Goal: Task Accomplishment & Management: Use online tool/utility

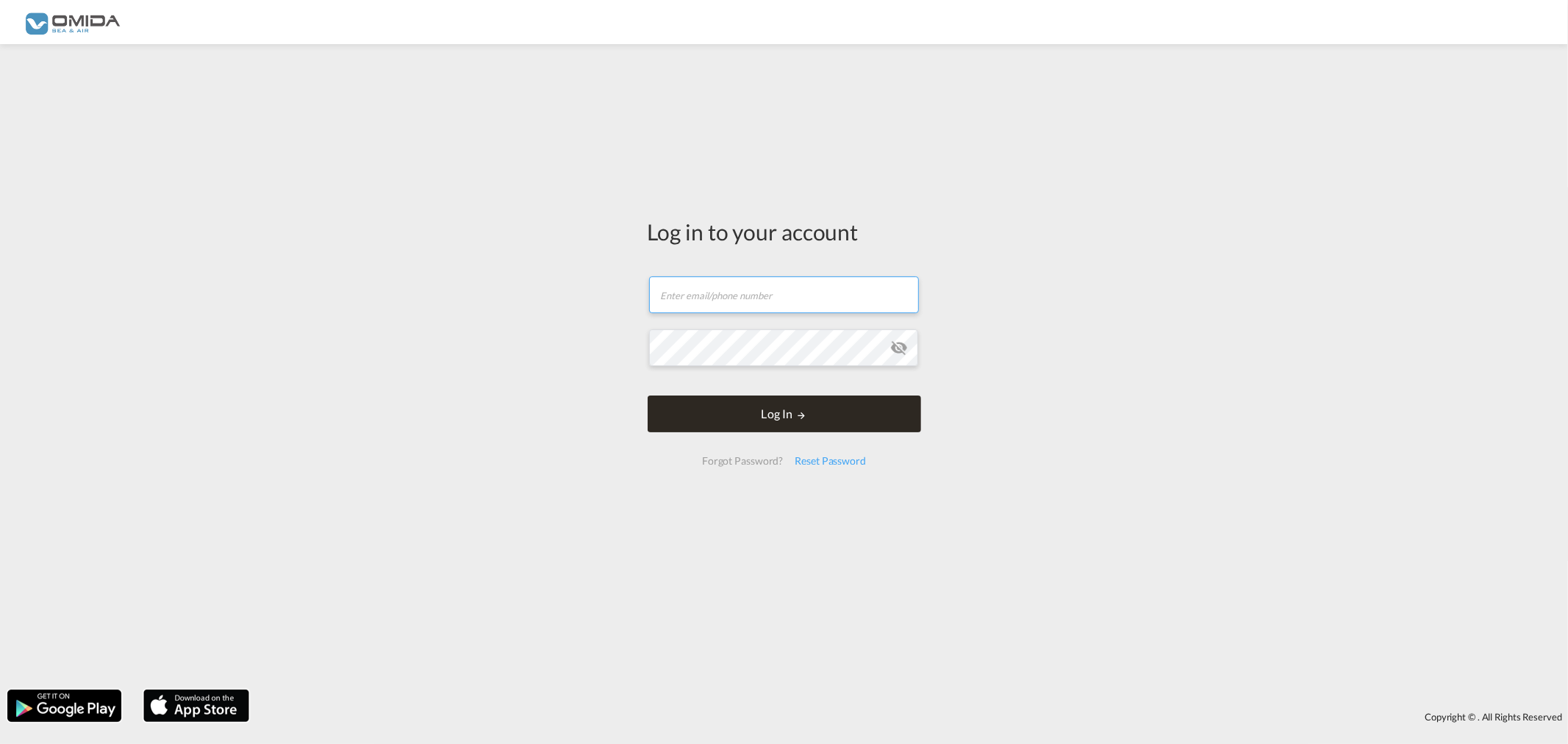
type input "[EMAIL_ADDRESS][DOMAIN_NAME]"
click at [799, 420] on button "Log In" at bounding box center [784, 414] width 274 height 37
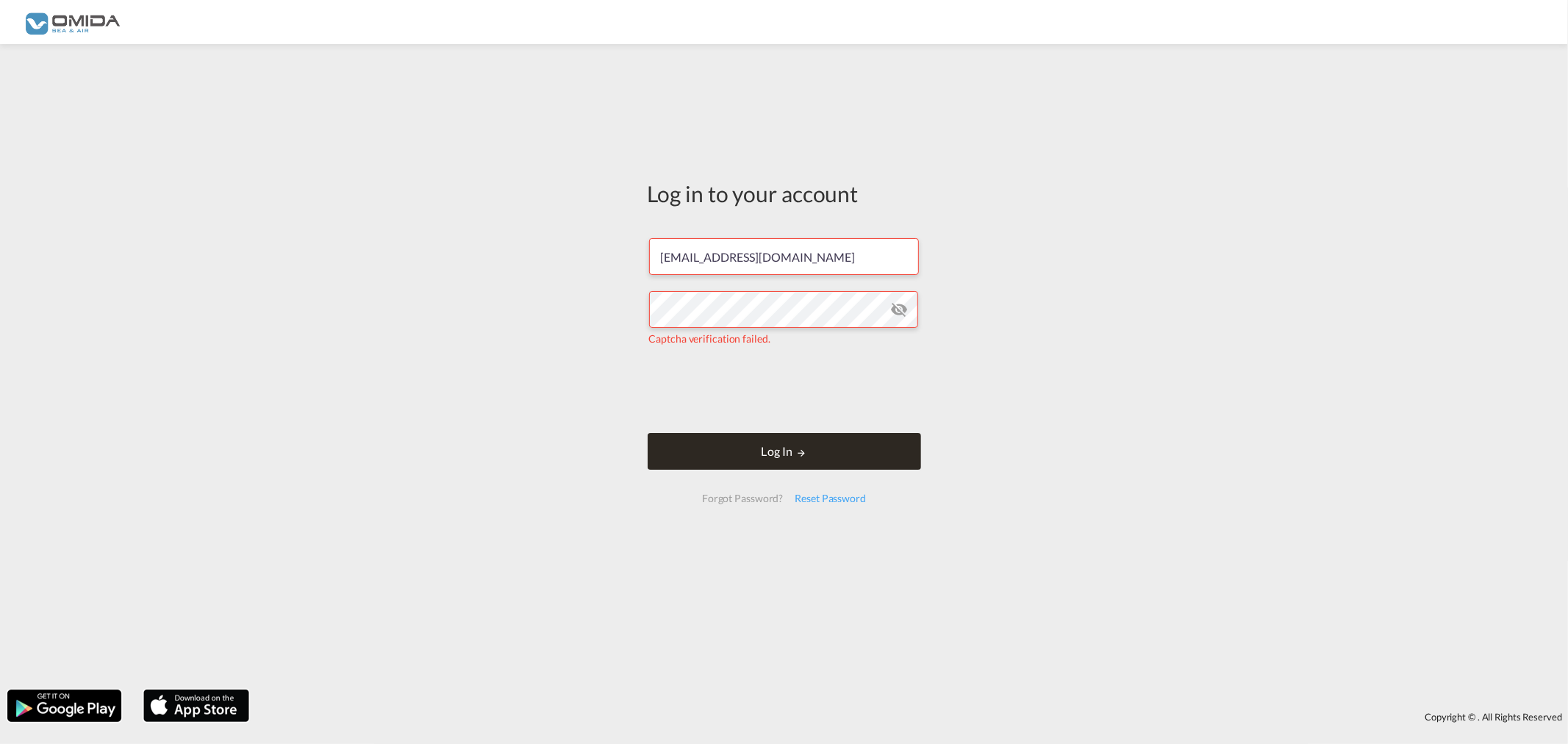
click at [790, 440] on button "Log In" at bounding box center [784, 451] width 274 height 37
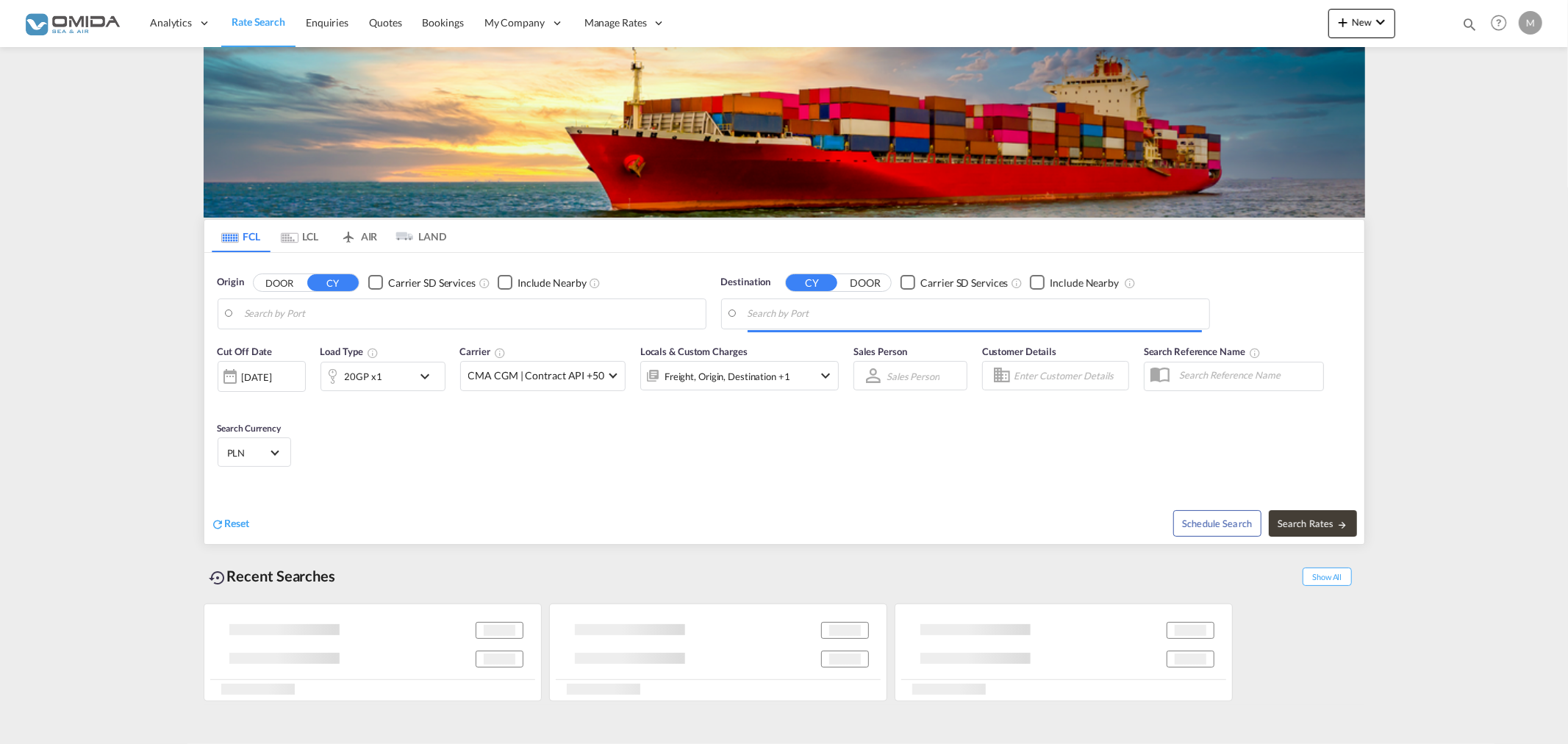
type input "[GEOGRAPHIC_DATA], PLGDY"
type input "[GEOGRAPHIC_DATA], MXVER"
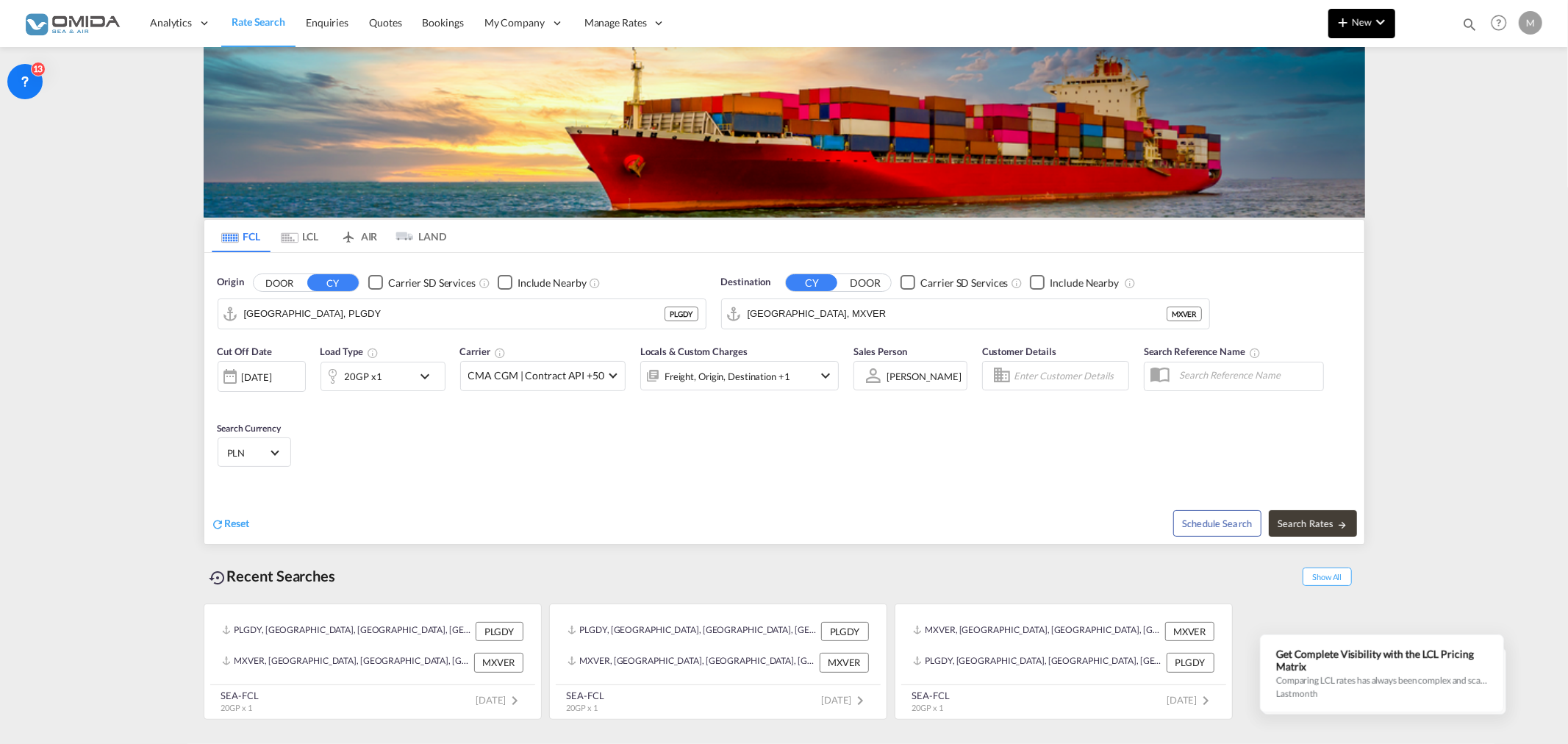
click at [1366, 22] on span "New" at bounding box center [1361, 22] width 55 height 12
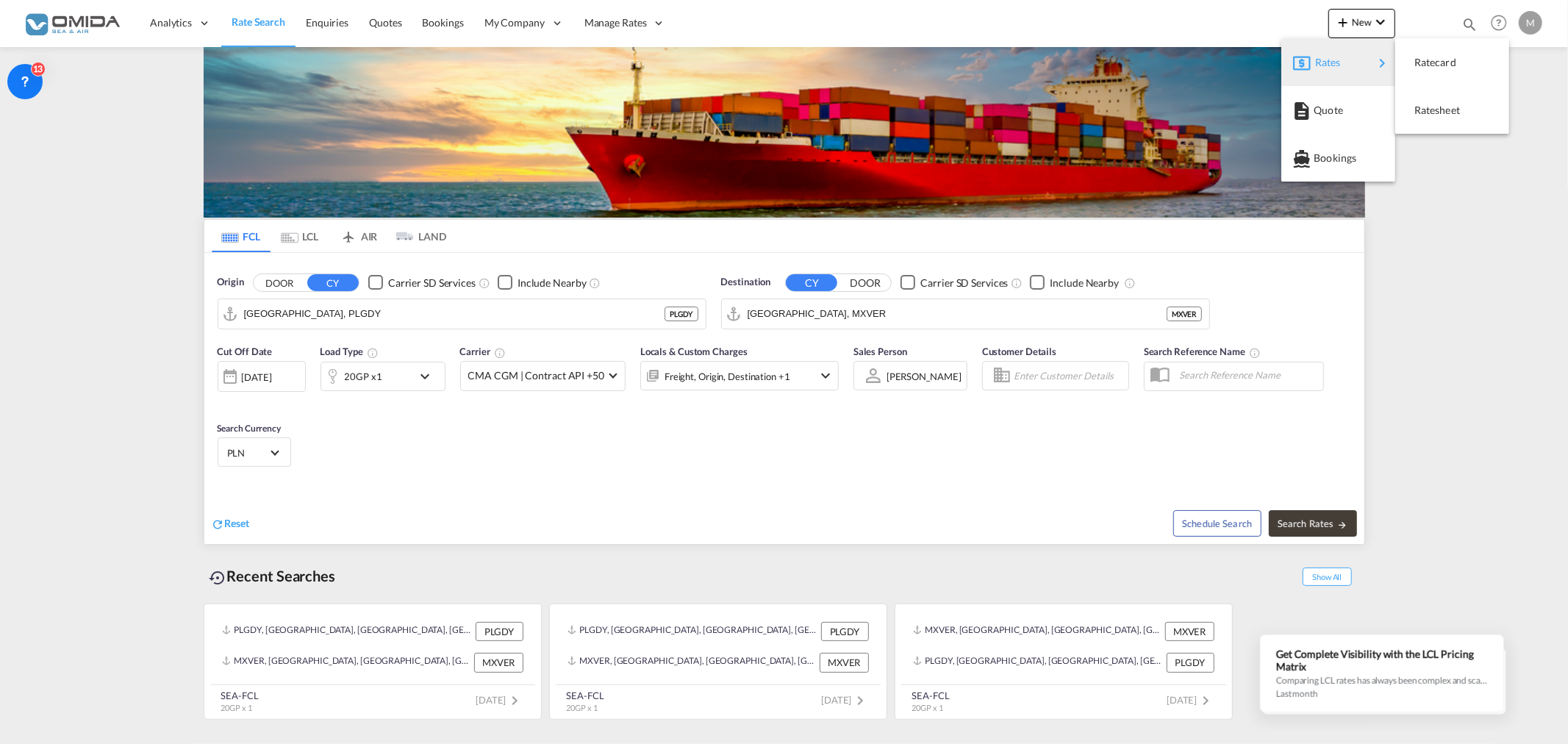
click at [1368, 60] on div "Rates" at bounding box center [1344, 63] width 59 height 37
click at [1412, 100] on div "Ratesheet" at bounding box center [1452, 110] width 91 height 37
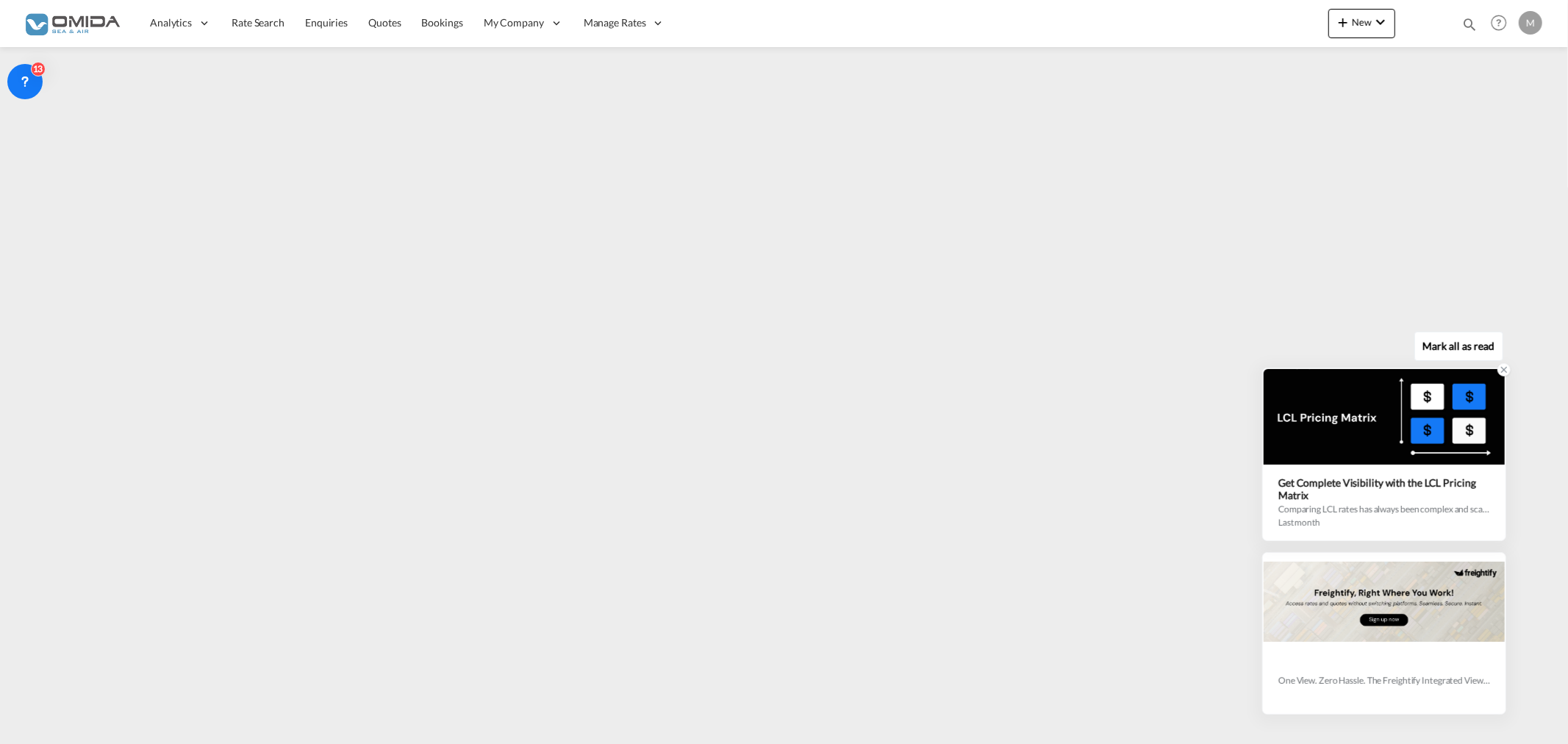
click at [1501, 371] on icon at bounding box center [1504, 370] width 10 height 10
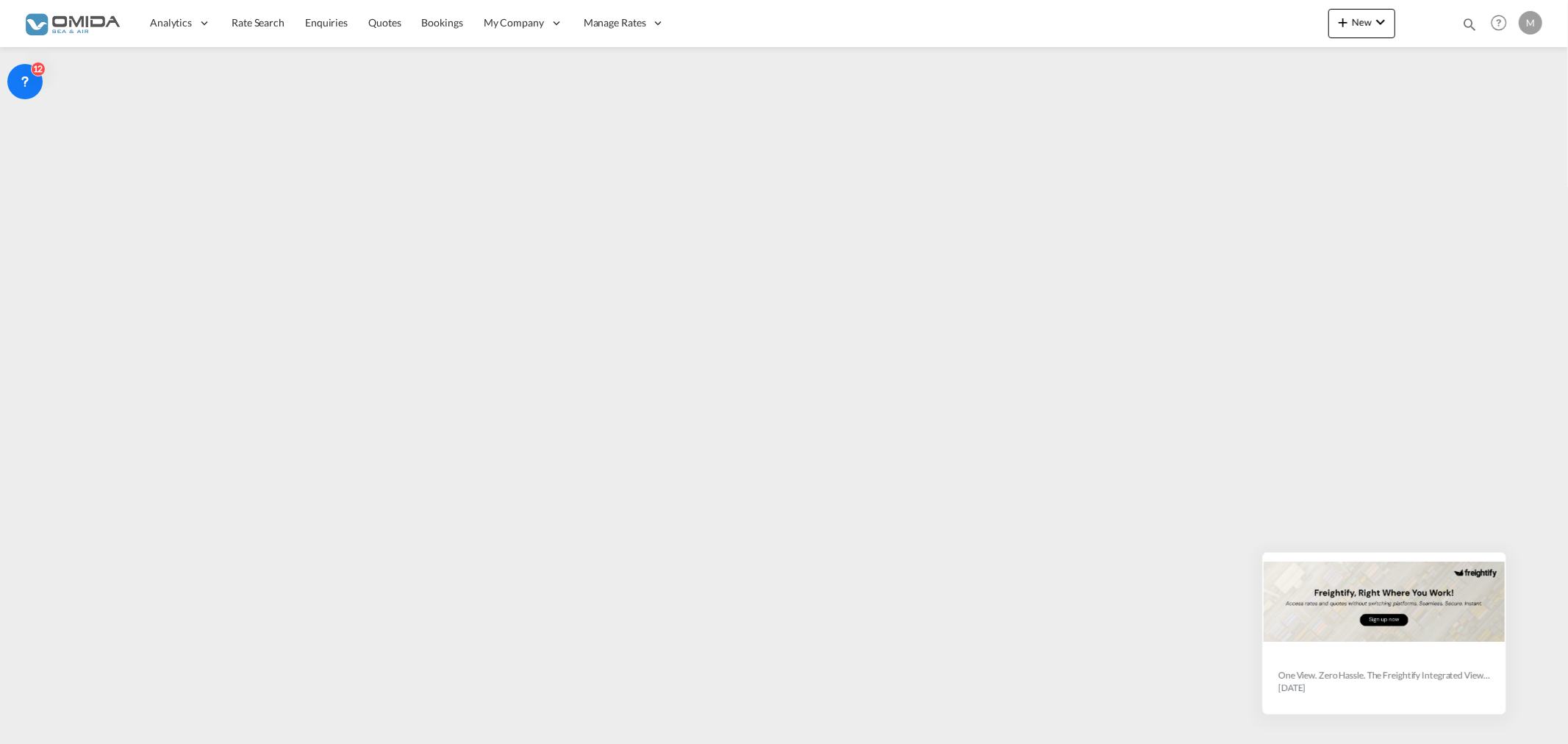
click at [1478, 527] on button "Mark all as read" at bounding box center [1459, 531] width 89 height 29
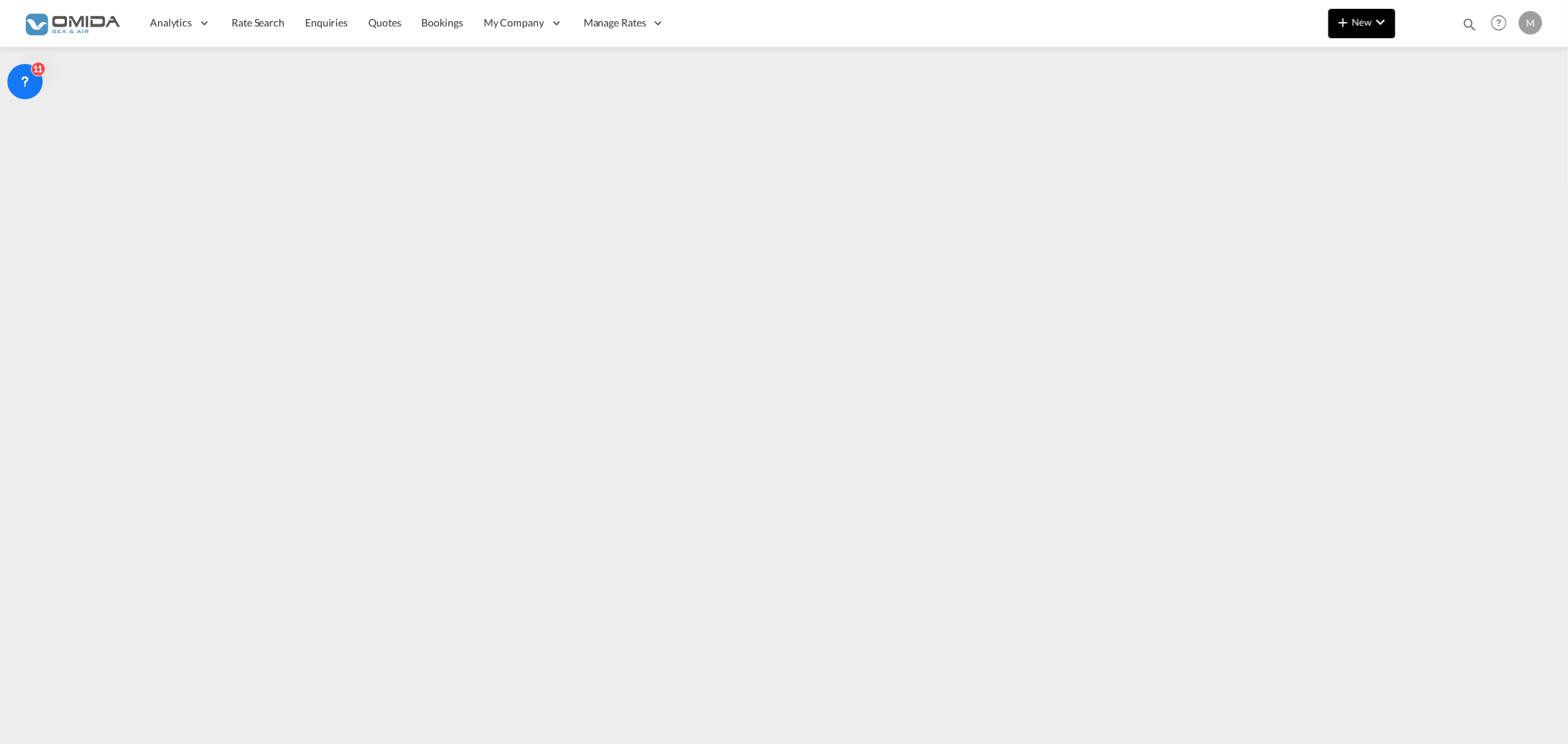
click at [1373, 24] on md-icon "icon-chevron-down" at bounding box center [1380, 22] width 17 height 17
click at [1388, 56] on md-icon "icon-chevron-right" at bounding box center [1382, 63] width 17 height 17
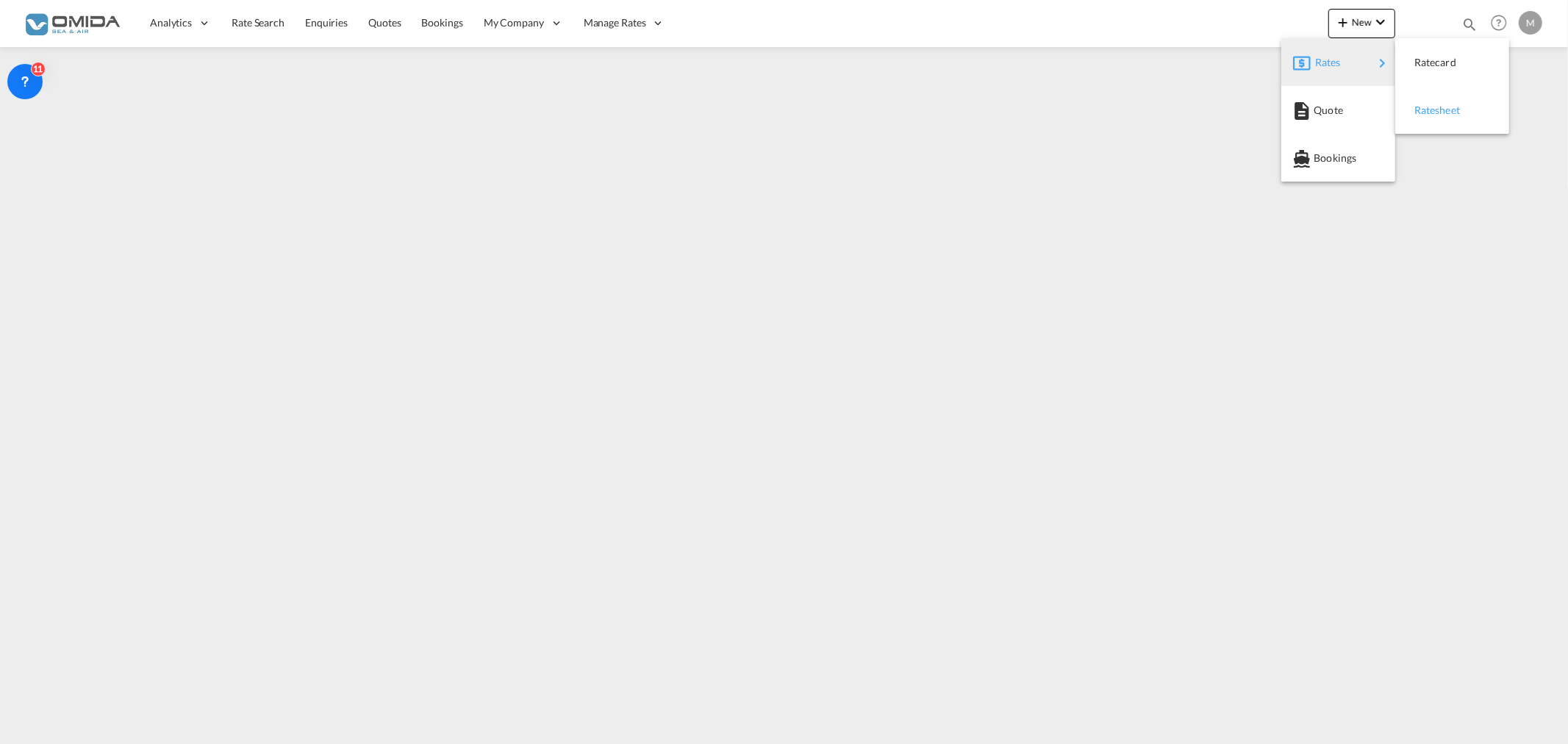
click at [1419, 97] on span "Ratesheet" at bounding box center [1423, 111] width 16 height 29
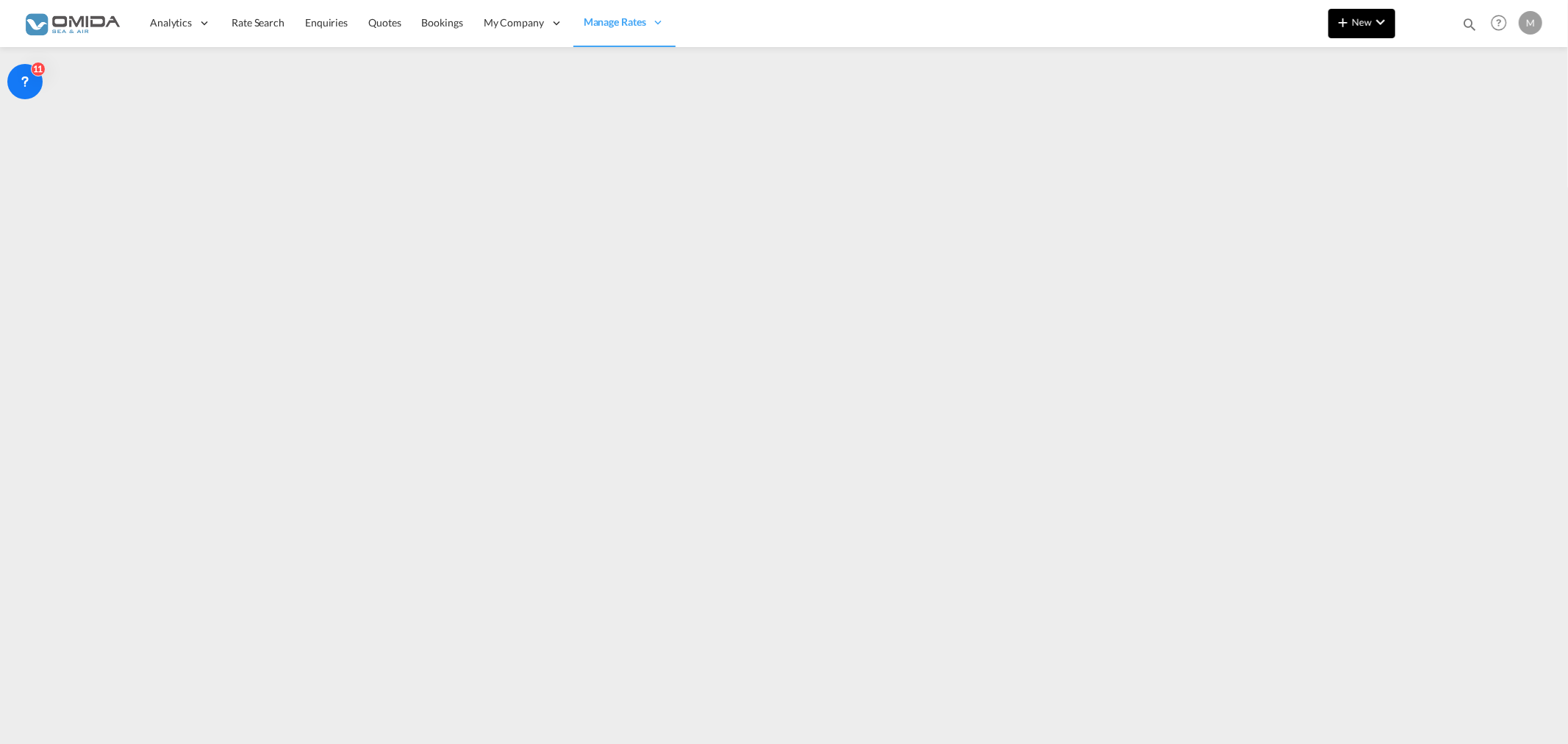
click at [1388, 23] on md-icon "icon-chevron-down" at bounding box center [1380, 22] width 17 height 17
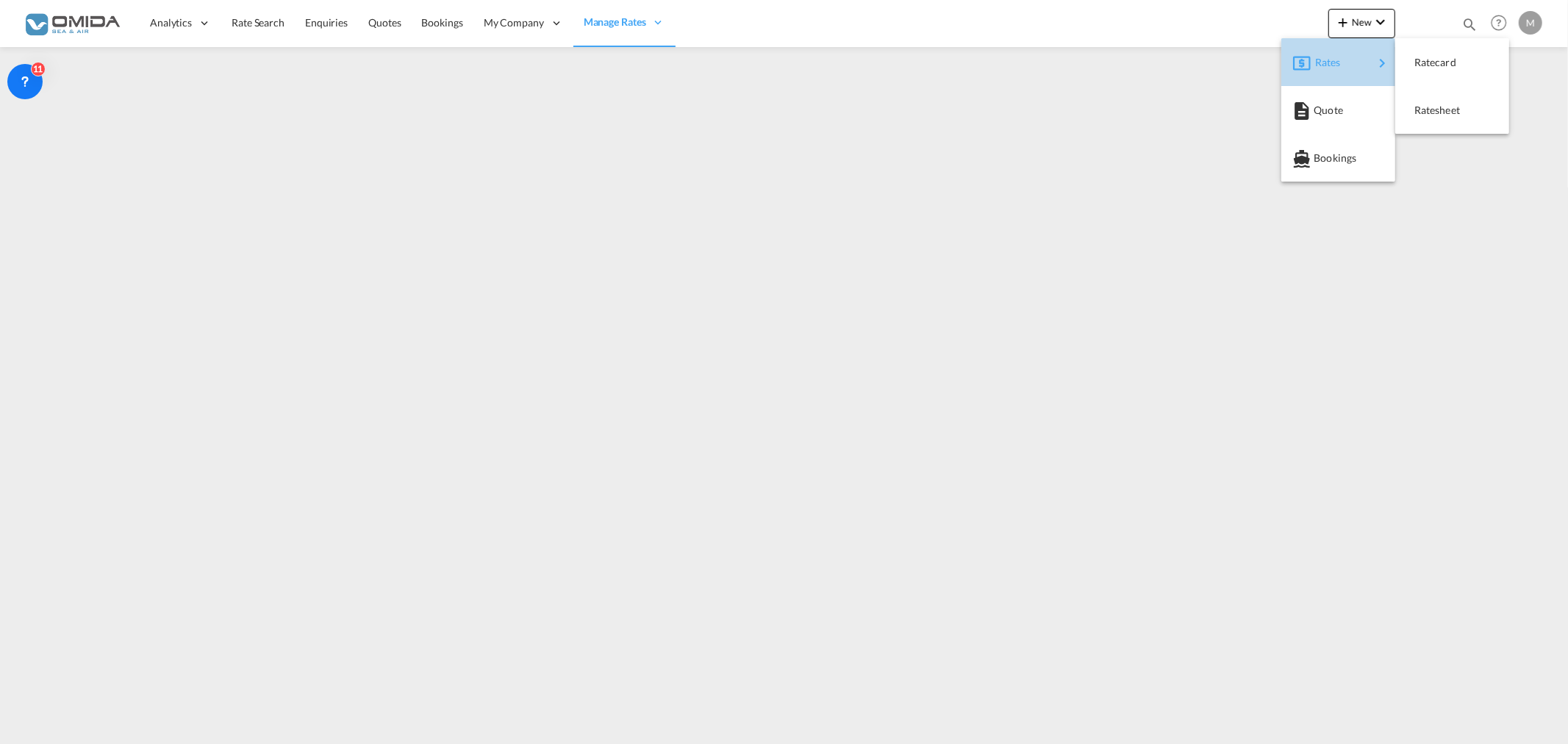
click at [1388, 49] on div "button" at bounding box center [1382, 63] width 17 height 29
click at [1427, 121] on span "Ratesheet" at bounding box center [1423, 111] width 16 height 29
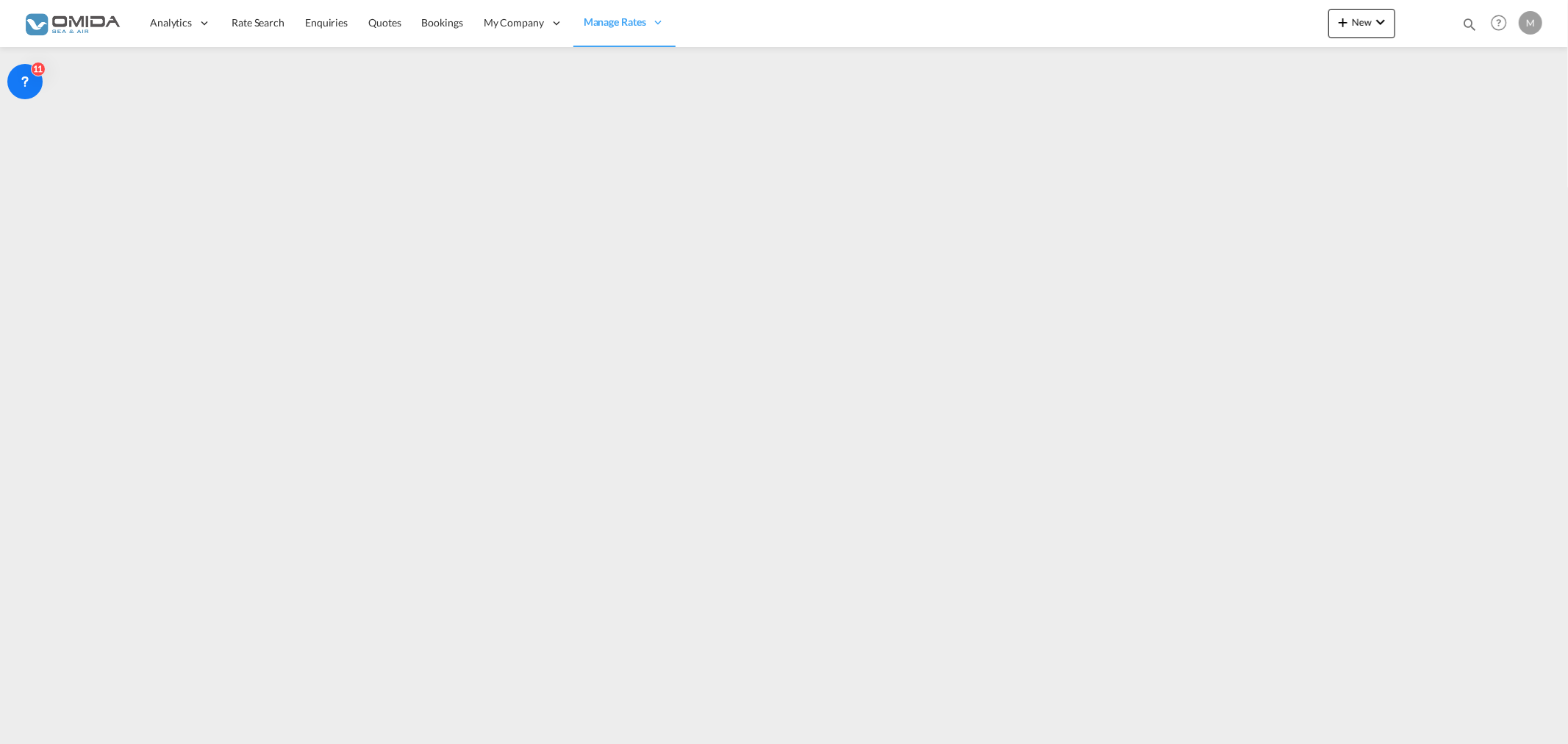
click at [1365, 38] on md-menu "New" at bounding box center [1362, 27] width 67 height 37
click at [1362, 31] on button "New" at bounding box center [1362, 24] width 67 height 29
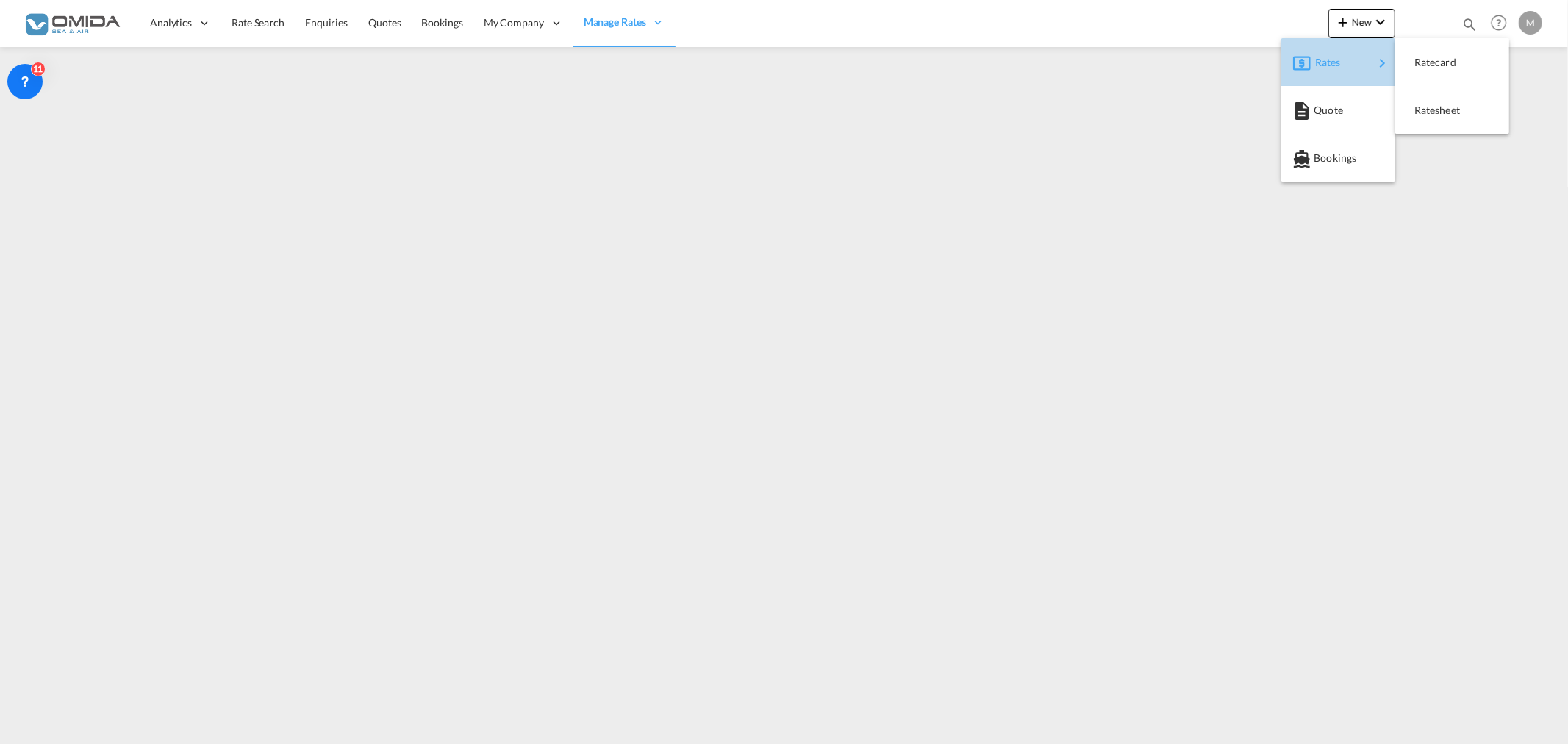
click at [1366, 55] on div "Rates" at bounding box center [1344, 63] width 59 height 37
click at [1437, 96] on div "Ratesheet" at bounding box center [1442, 110] width 54 height 37
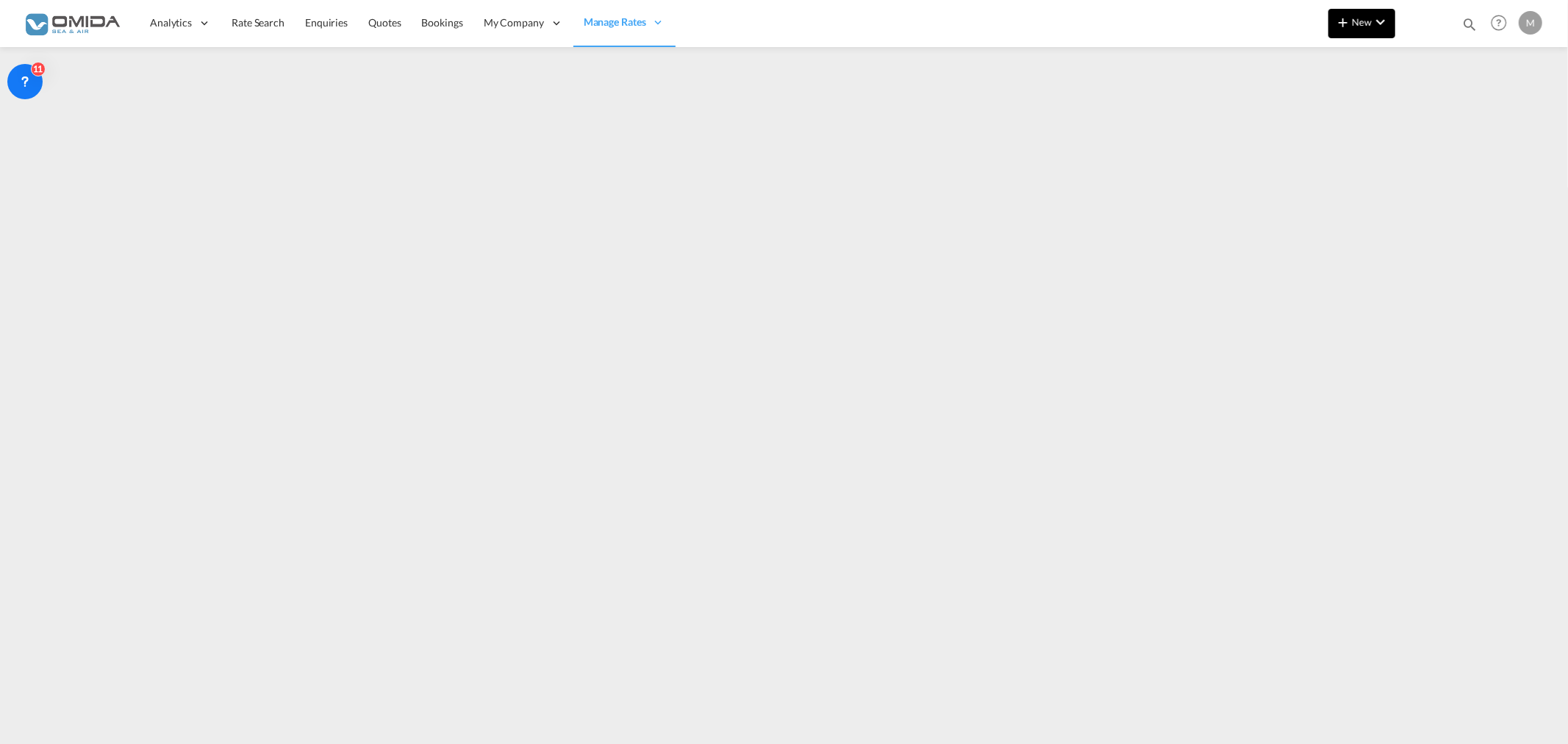
drag, startPoint x: 1356, startPoint y: 40, endPoint x: 1366, endPoint y: 24, distance: 18.9
click at [1356, 41] on md-menu "New" at bounding box center [1362, 27] width 67 height 37
click at [1369, 26] on span "New" at bounding box center [1361, 22] width 55 height 12
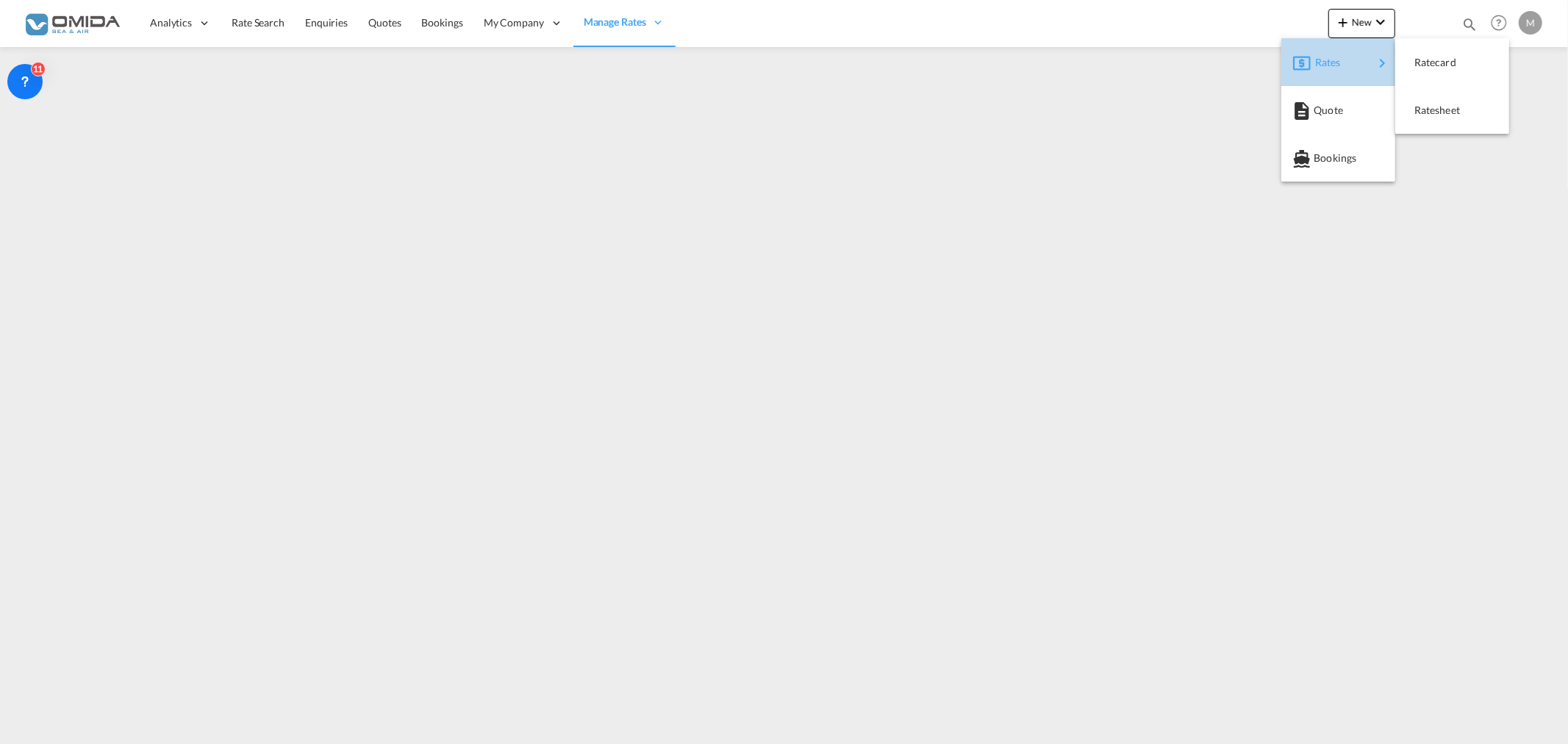
click at [1363, 67] on div "Rates" at bounding box center [1344, 63] width 59 height 37
click at [1445, 97] on div "Ratesheet" at bounding box center [1442, 110] width 54 height 37
